Goal: Transaction & Acquisition: Subscribe to service/newsletter

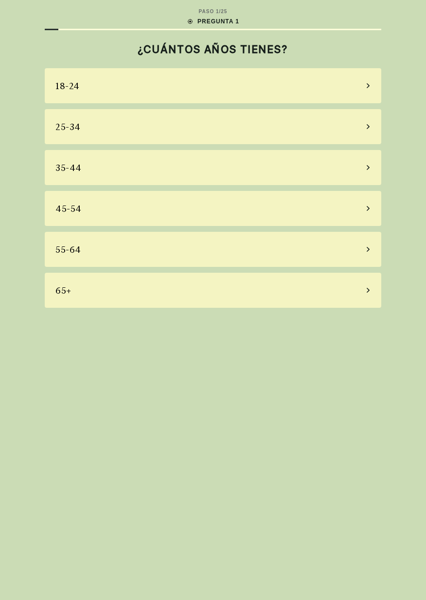
click at [305, 168] on div "35-44" at bounding box center [213, 167] width 337 height 35
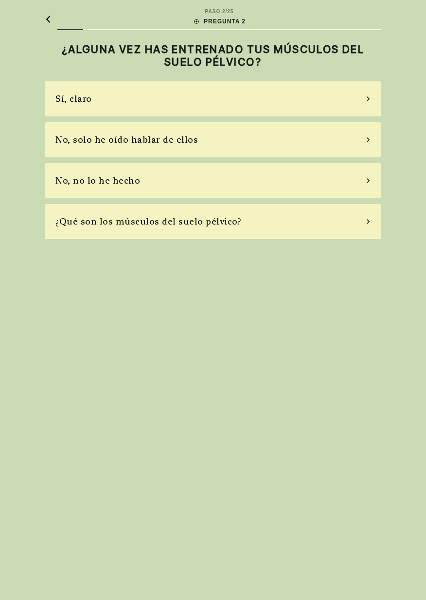
click at [320, 182] on div "No, no lo he hecho" at bounding box center [213, 180] width 337 height 35
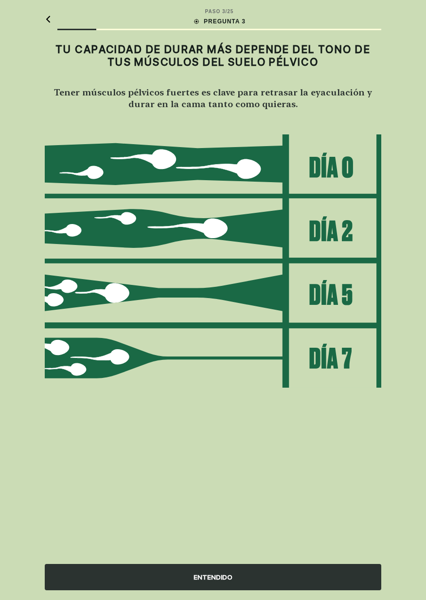
click at [322, 584] on div "ENTENDIDO" at bounding box center [213, 577] width 337 height 26
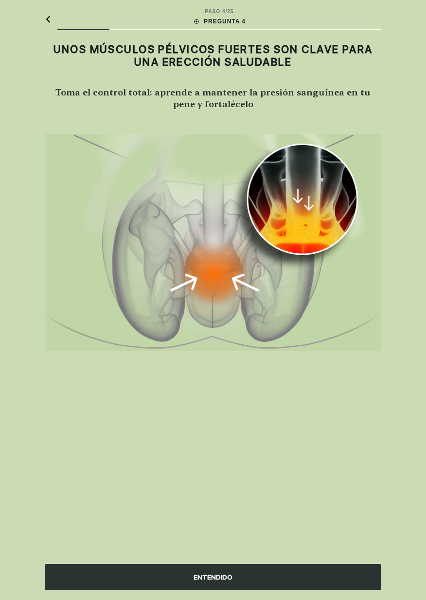
click at [339, 576] on div "ENTENDIDO" at bounding box center [213, 577] width 337 height 26
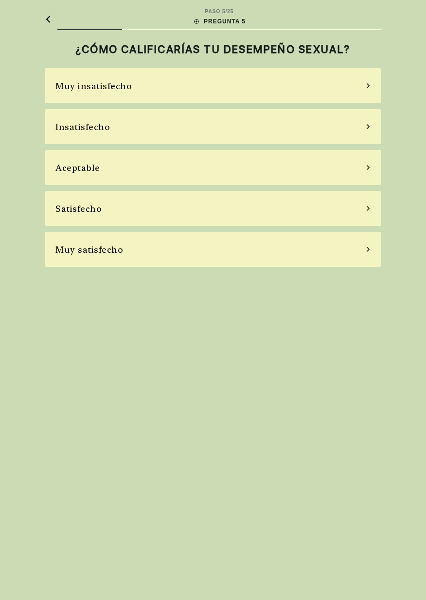
click at [333, 128] on div "Insatisfecho" at bounding box center [213, 126] width 337 height 35
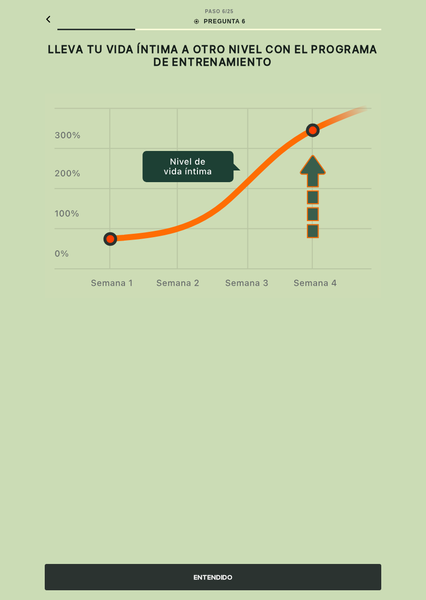
click at [362, 579] on div "ENTENDIDO" at bounding box center [213, 577] width 337 height 26
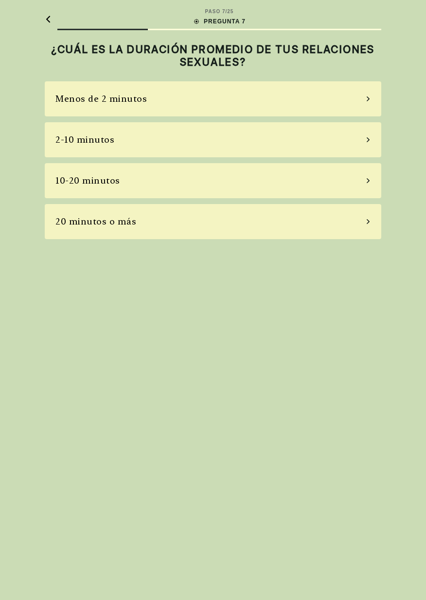
click at [352, 101] on div "Menos de 2 minutos" at bounding box center [213, 98] width 337 height 35
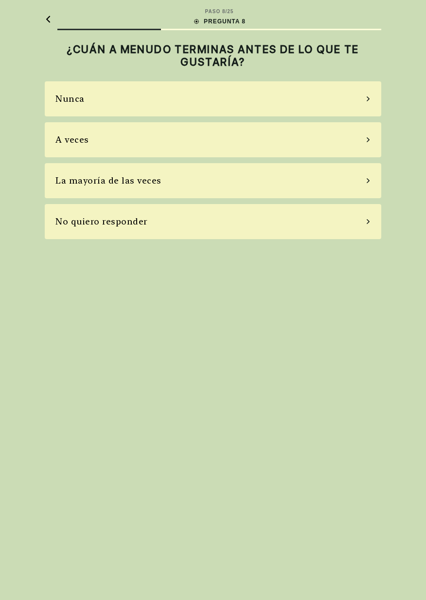
click at [362, 178] on div "La mayoría de las veces" at bounding box center [213, 180] width 337 height 35
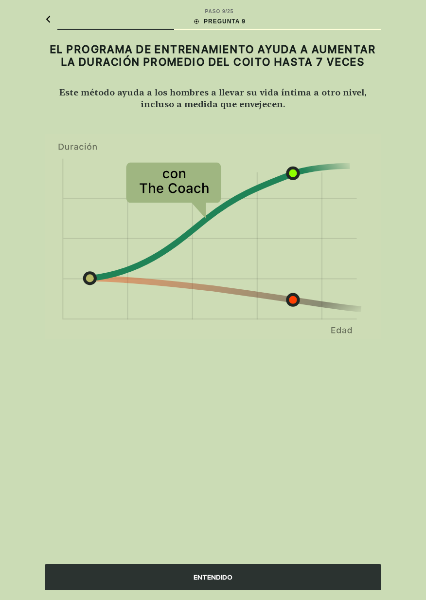
click at [318, 577] on div "ENTENDIDO" at bounding box center [213, 577] width 337 height 26
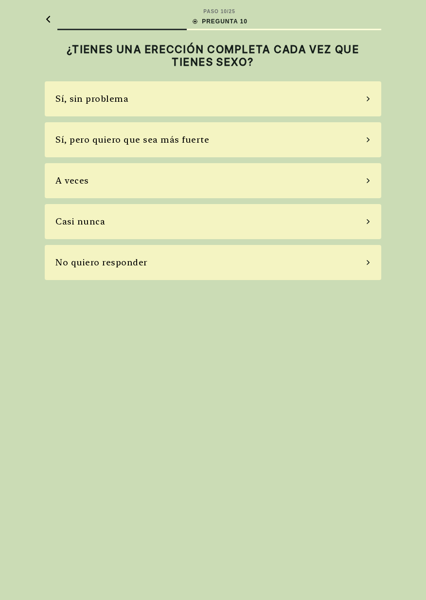
click at [359, 95] on div "Sí, sin problema" at bounding box center [213, 98] width 337 height 35
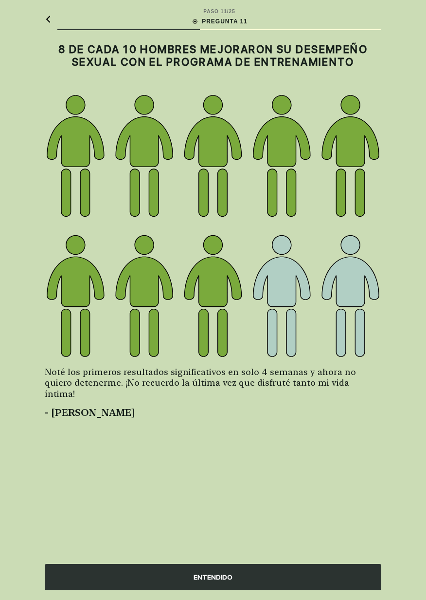
click at [350, 580] on div "ENTENDIDO" at bounding box center [213, 577] width 337 height 26
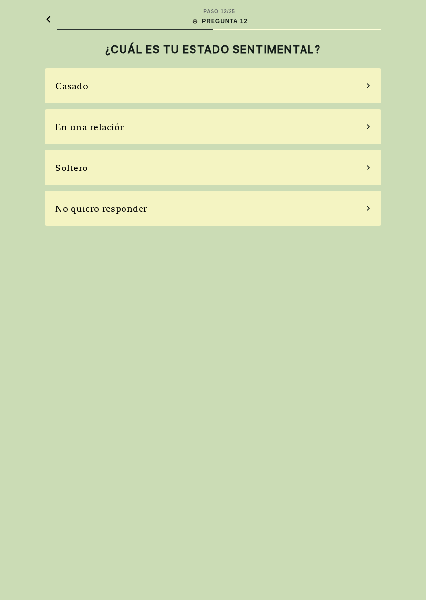
click at [364, 86] on div "Casado" at bounding box center [213, 85] width 337 height 35
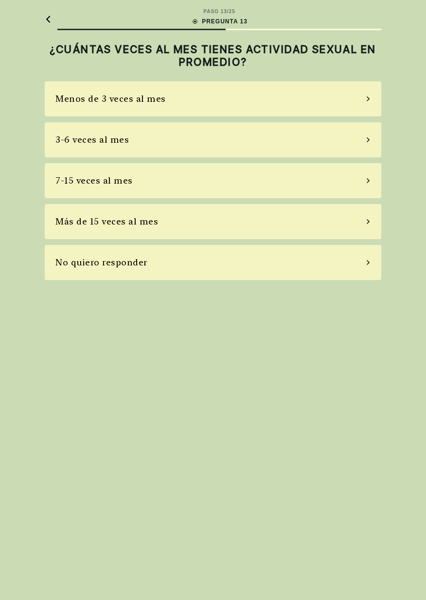
click at [363, 141] on div "3-6 veces al mes" at bounding box center [213, 139] width 337 height 35
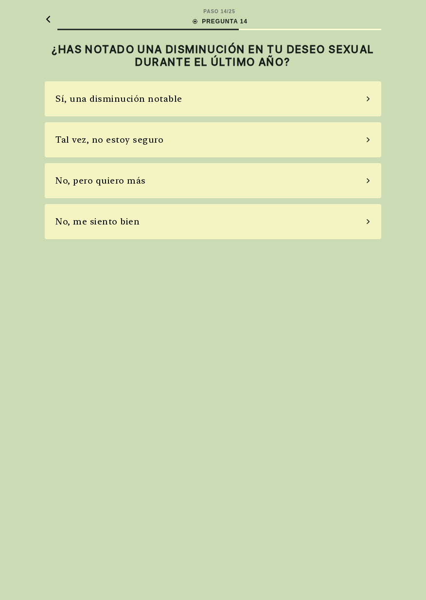
click at [369, 182] on icon at bounding box center [368, 180] width 5 height 9
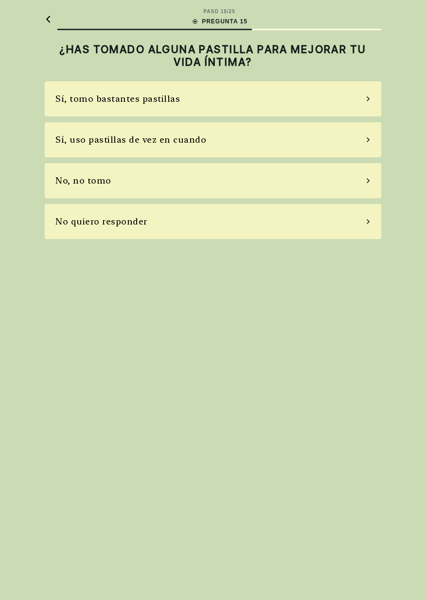
click at [359, 184] on div "No, no tomo" at bounding box center [213, 180] width 337 height 35
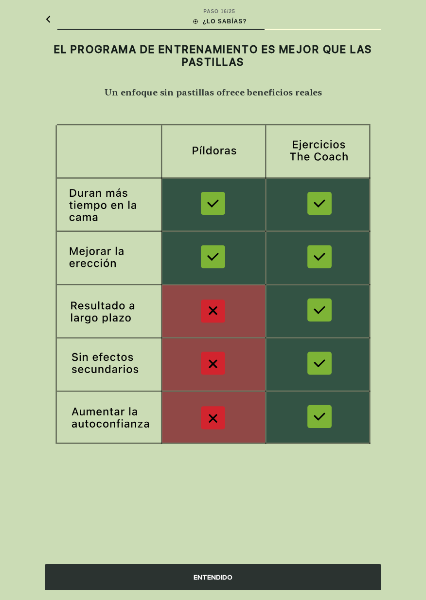
click at [349, 580] on div "ENTENDIDO" at bounding box center [213, 577] width 337 height 26
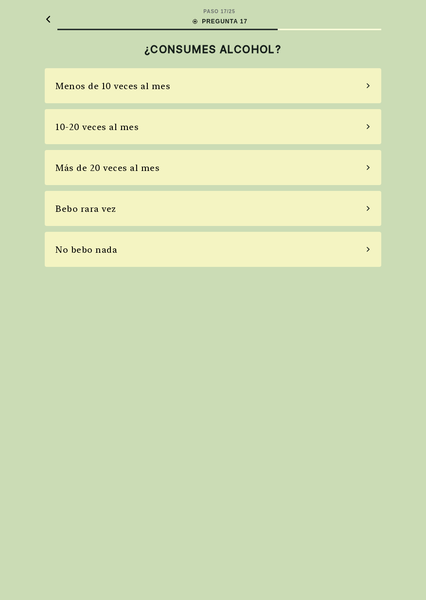
click at [344, 126] on div "10-20 veces al mes" at bounding box center [213, 126] width 337 height 35
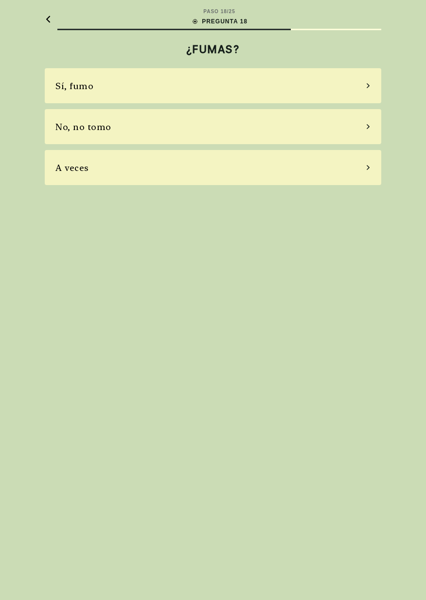
click at [357, 132] on div "No, no tomo" at bounding box center [213, 126] width 337 height 35
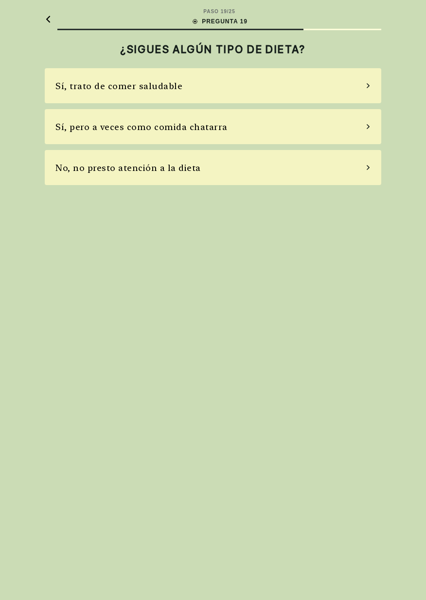
click at [342, 82] on div "Sí, trato de comer saludable" at bounding box center [213, 85] width 337 height 35
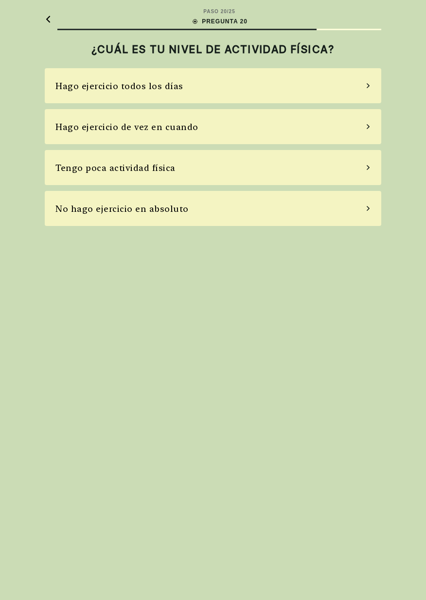
click at [356, 89] on div "Hago ejercicio todos los días" at bounding box center [213, 85] width 337 height 35
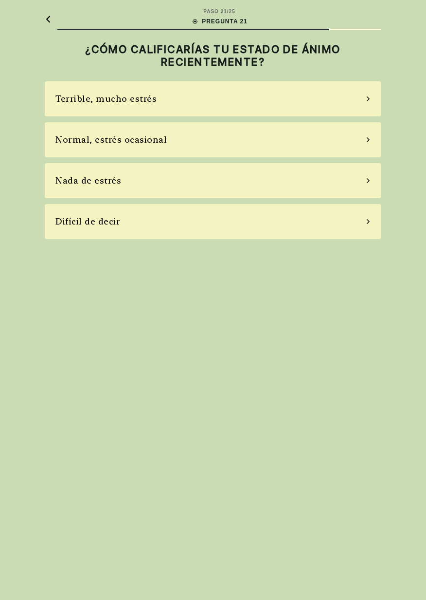
click at [308, 185] on div "Nada de estrés" at bounding box center [213, 180] width 337 height 35
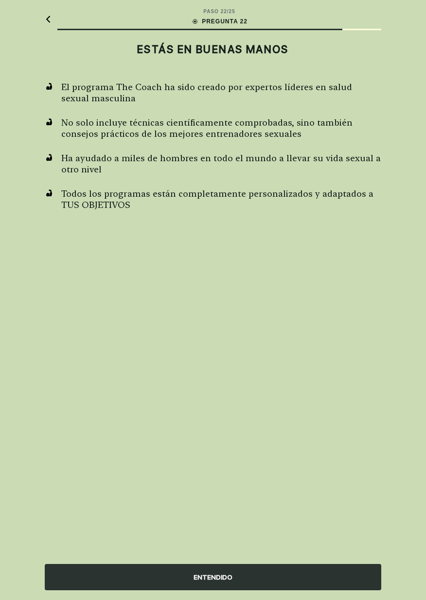
click at [346, 581] on div "ENTENDIDO" at bounding box center [213, 577] width 337 height 26
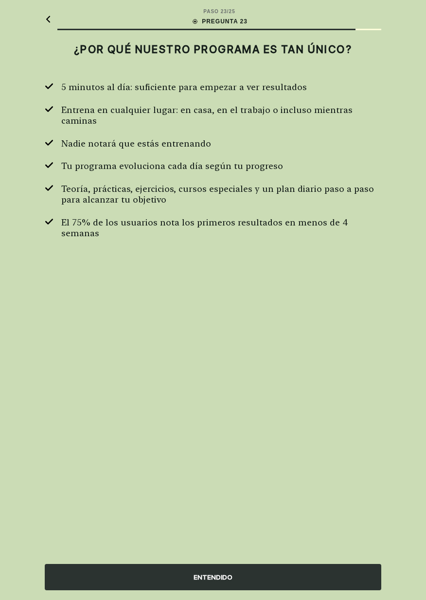
click at [328, 576] on div "ENTENDIDO" at bounding box center [213, 577] width 337 height 26
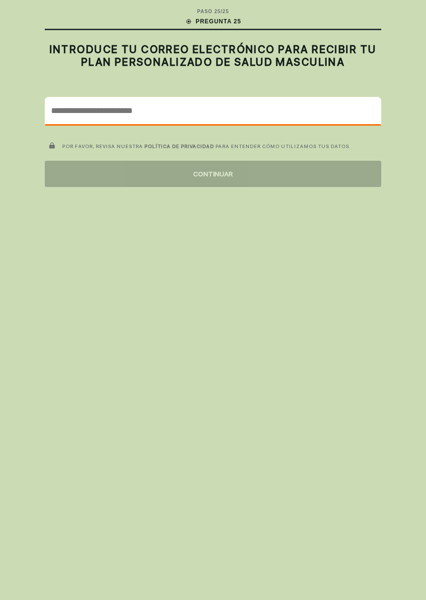
click at [290, 110] on input "email" at bounding box center [213, 110] width 336 height 27
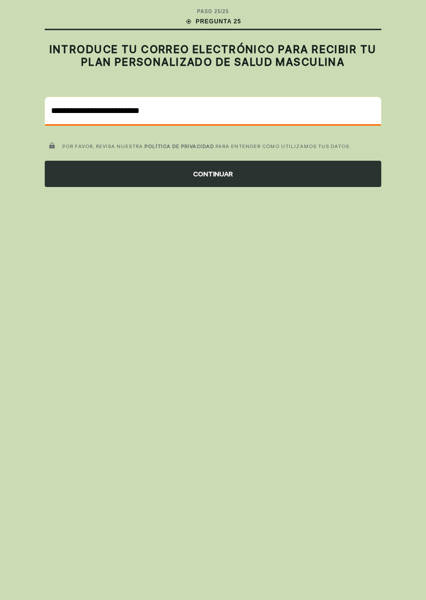
type input "**********"
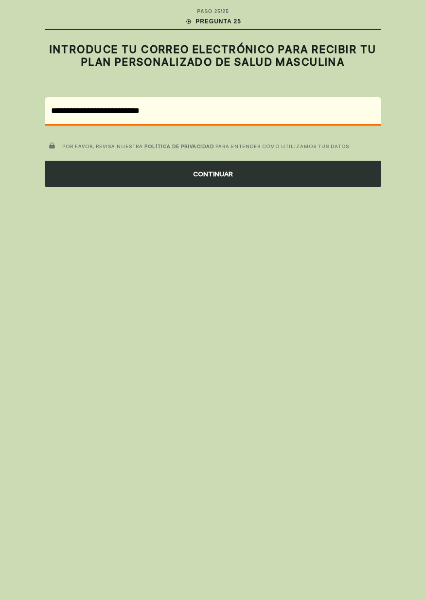
click at [249, 175] on div "CONTINUAR" at bounding box center [213, 174] width 337 height 26
